Goal: Find specific page/section: Find specific page/section

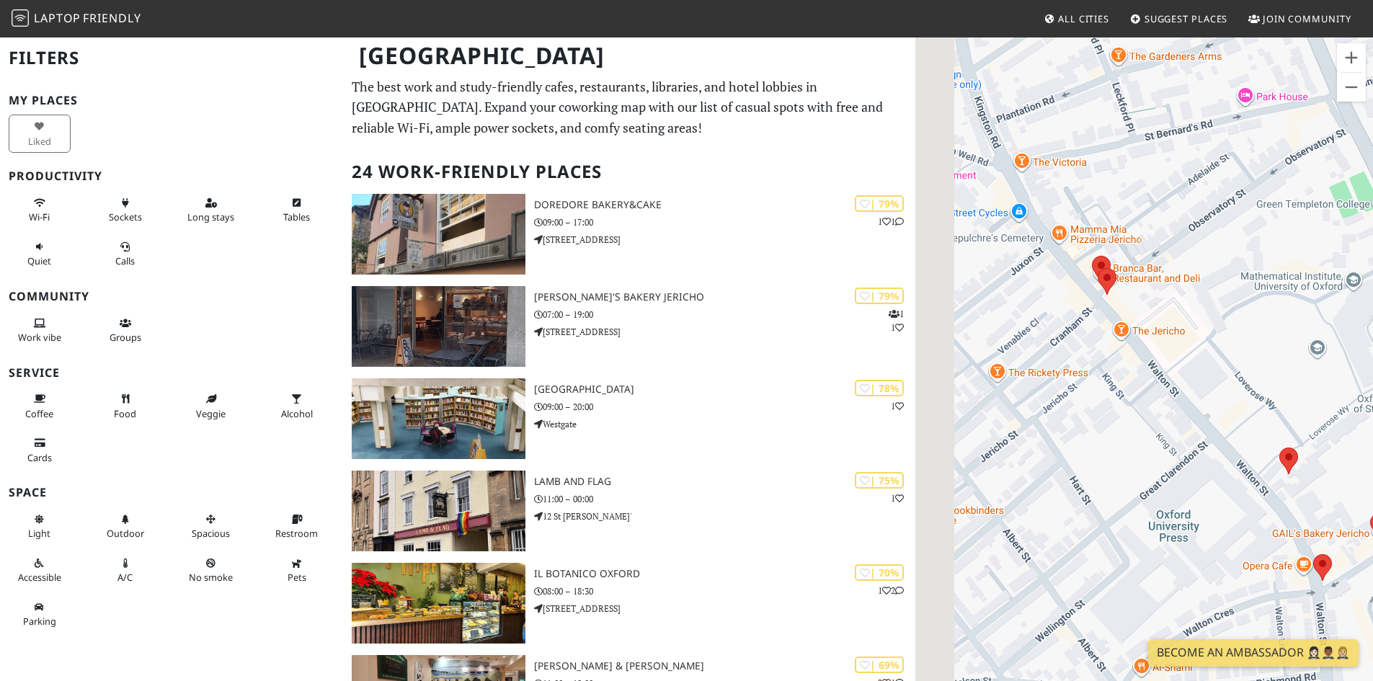
drag, startPoint x: 1013, startPoint y: 342, endPoint x: 1210, endPoint y: 345, distance: 196.8
click at [1211, 345] on div "To navigate, press the arrow keys." at bounding box center [1144, 376] width 458 height 681
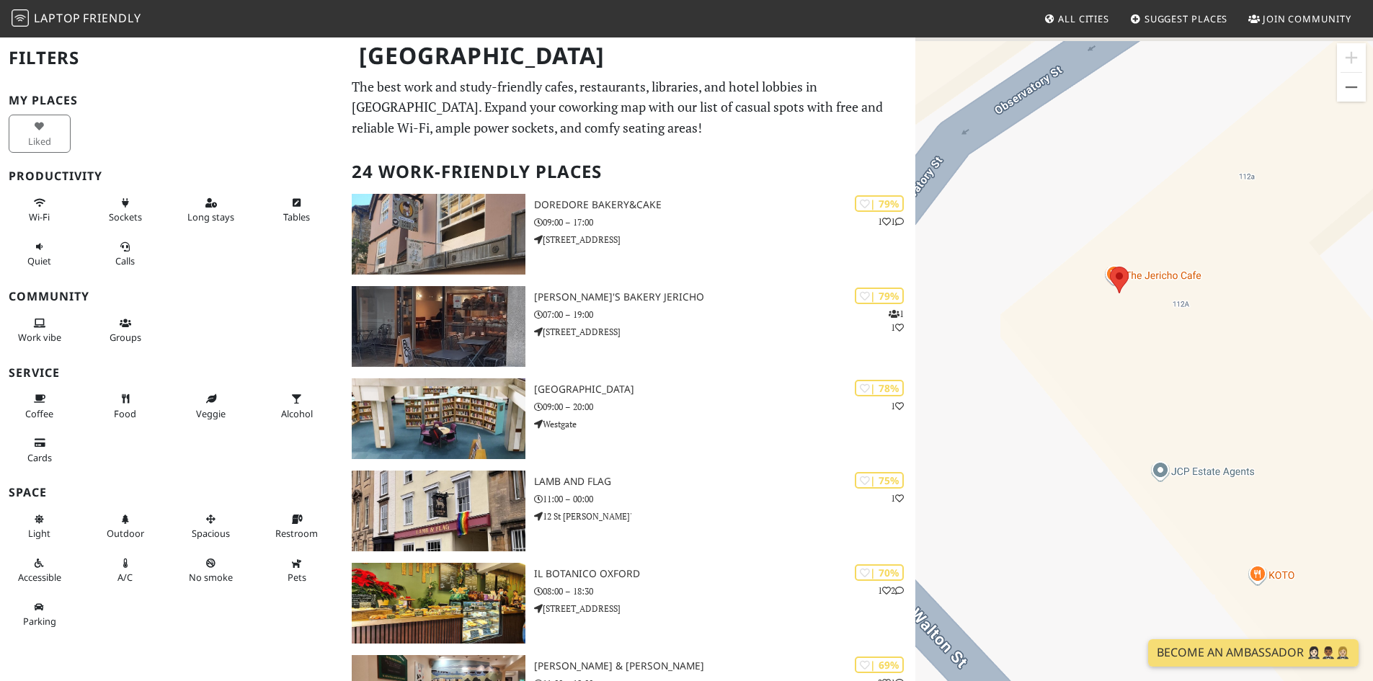
drag, startPoint x: 1143, startPoint y: 252, endPoint x: 1263, endPoint y: 339, distance: 148.6
click at [1263, 339] on div "To navigate, press the arrow keys." at bounding box center [1144, 376] width 458 height 681
click at [1111, 267] on area at bounding box center [1111, 267] width 0 height 0
click at [1127, 248] on link "The Jericho Cafe" at bounding box center [1124, 253] width 69 height 11
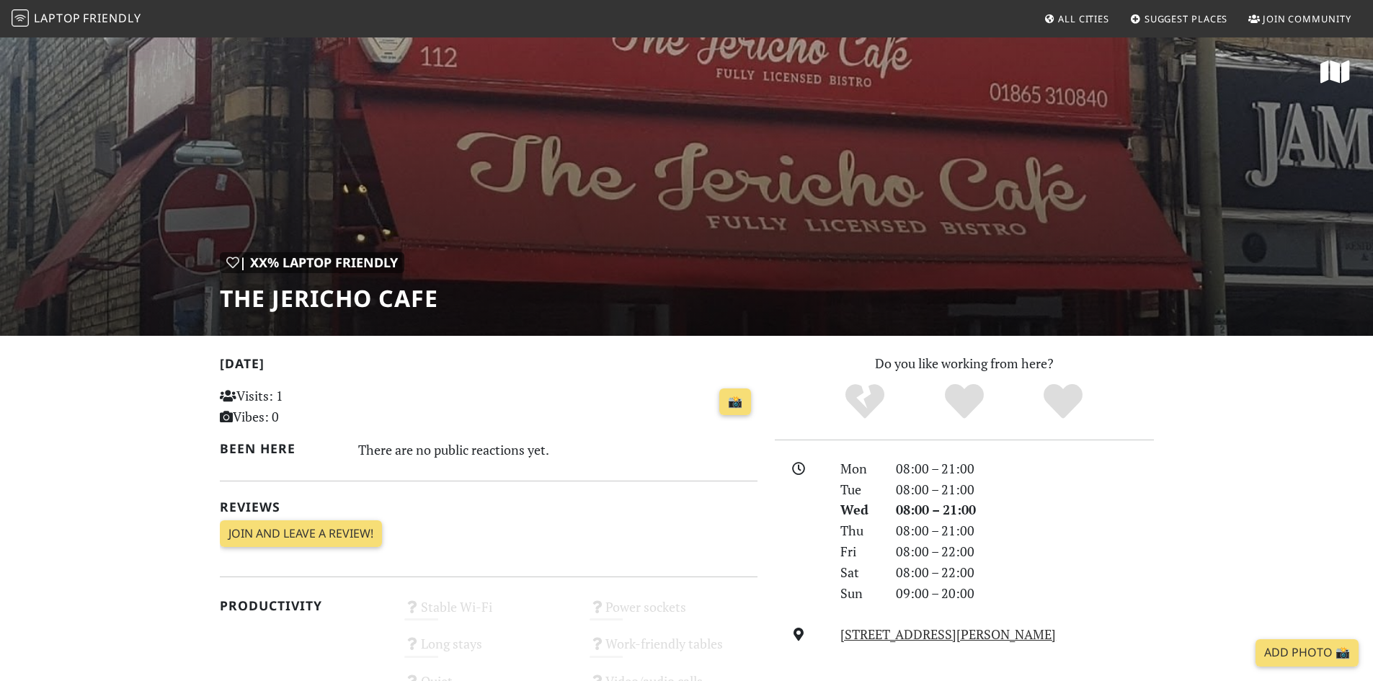
click at [617, 239] on div "| XX% Laptop Friendly The Jericho Cafe" at bounding box center [686, 186] width 1373 height 300
drag, startPoint x: 221, startPoint y: 297, endPoint x: 445, endPoint y: 308, distance: 224.4
click at [445, 308] on div "| XX% Laptop Friendly The Jericho Cafe" at bounding box center [686, 186] width 1373 height 300
